Goal: Transaction & Acquisition: Purchase product/service

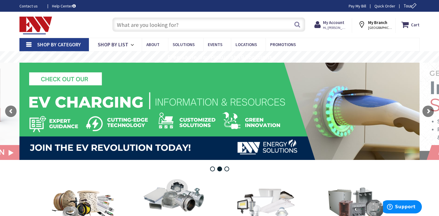
click at [157, 25] on input "text" at bounding box center [208, 24] width 193 height 14
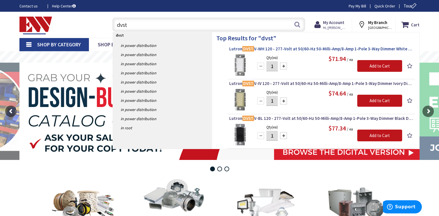
type input "dvst"
click at [331, 48] on span "Lutron DVST V-WH 120 - 277-Volt at 50/60-Hz 50-Milli-Amp/8-Amp 1-Pole 3-Way Dim…" at bounding box center [321, 49] width 184 height 6
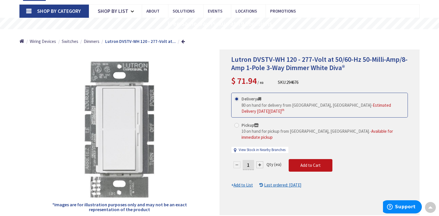
scroll to position [33, 0]
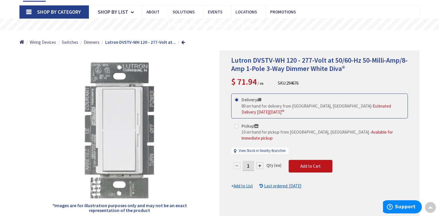
click at [252, 161] on input "1" at bounding box center [248, 166] width 11 height 10
type input "3"
click at [296, 152] on form "This product is Discontinued Delivery 80 on hand for delivery from Middletown, …" at bounding box center [319, 140] width 177 height 95
click at [316, 163] on span "Add to Cart" at bounding box center [310, 165] width 20 height 5
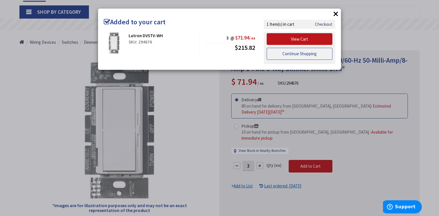
click at [283, 54] on link "Continue Shopping" at bounding box center [300, 54] width 66 height 12
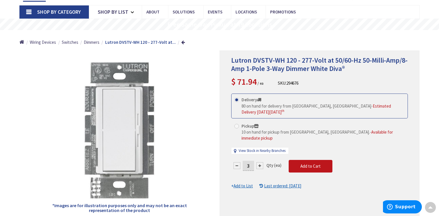
scroll to position [0, 0]
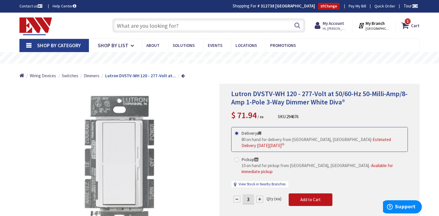
click at [174, 19] on input "text" at bounding box center [208, 25] width 193 height 14
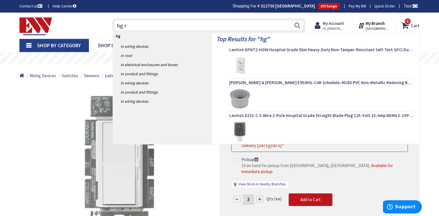
type input "hg r"
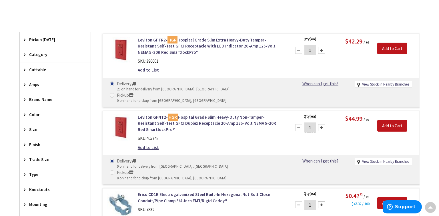
scroll to position [195, 0]
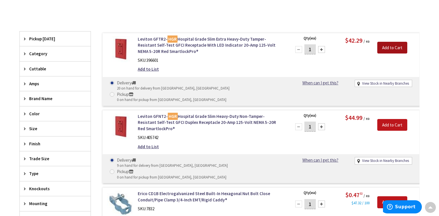
click at [385, 48] on input "Add to Cart" at bounding box center [392, 48] width 30 height 12
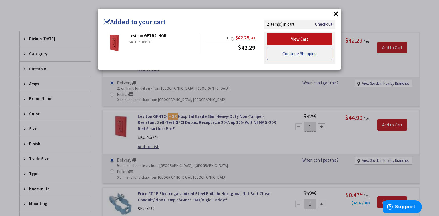
click at [298, 54] on link "Continue Shopping" at bounding box center [300, 54] width 66 height 12
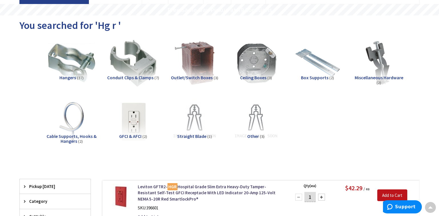
scroll to position [0, 0]
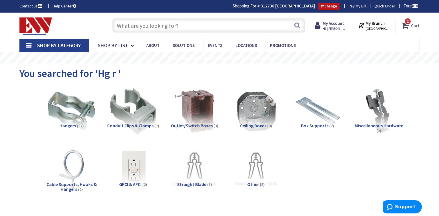
click at [416, 24] on strong "Cart" at bounding box center [415, 25] width 9 height 10
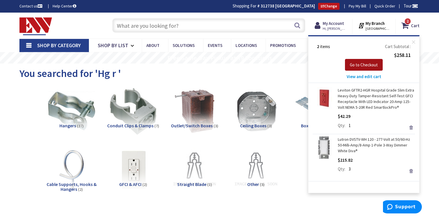
click at [373, 63] on span "Go to Checkout" at bounding box center [364, 64] width 28 height 5
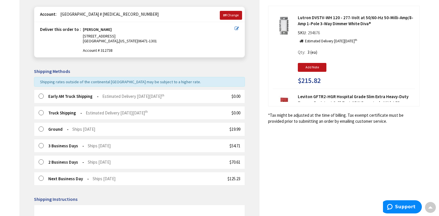
scroll to position [78, 0]
click at [72, 95] on strong "Early AM Truck Shipping" at bounding box center [73, 95] width 50 height 5
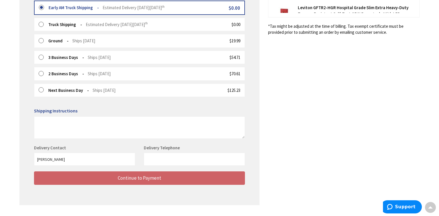
scroll to position [167, 0]
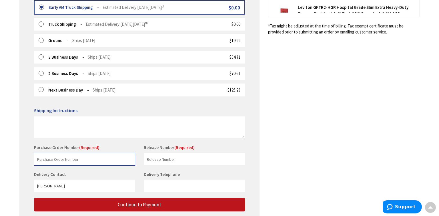
click at [87, 154] on input "text" at bounding box center [84, 159] width 101 height 13
type input "digestive health"
click at [204, 160] on input "text" at bounding box center [194, 159] width 101 height 13
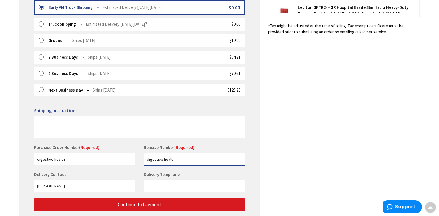
type input "digestive health"
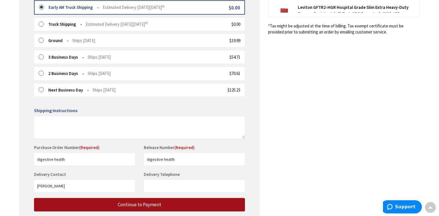
click at [188, 199] on button "Continue to Payment" at bounding box center [139, 204] width 211 height 13
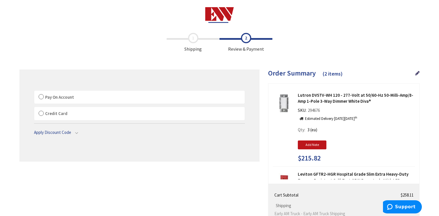
click at [131, 96] on label "Pay On Account" at bounding box center [139, 97] width 210 height 13
click at [34, 92] on input "Pay On Account" at bounding box center [34, 92] width 0 height 0
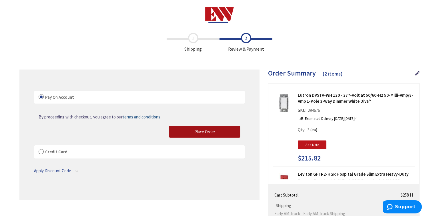
click at [189, 133] on button "Place Order" at bounding box center [204, 132] width 71 height 12
